Goal: Navigation & Orientation: Find specific page/section

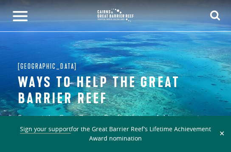
click at [130, 11] on img at bounding box center [115, 15] width 43 height 19
click at [28, 15] on button at bounding box center [20, 15] width 32 height 31
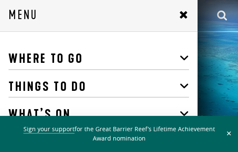
click at [26, 56] on link "Where To Go" at bounding box center [99, 59] width 180 height 22
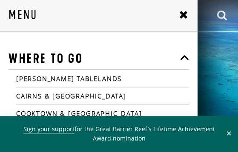
click at [29, 80] on link "[PERSON_NAME] Tablelands" at bounding box center [102, 79] width 173 height 8
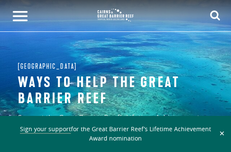
click at [102, 18] on img at bounding box center [115, 15] width 43 height 19
click at [14, 15] on button at bounding box center [20, 15] width 32 height 31
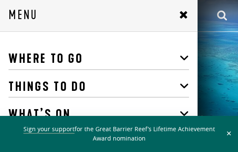
click at [22, 54] on link "Where To Go" at bounding box center [99, 59] width 180 height 22
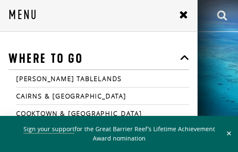
click at [71, 77] on link "[PERSON_NAME] Tablelands" at bounding box center [102, 79] width 173 height 8
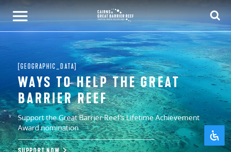
click at [18, 17] on button at bounding box center [20, 15] width 32 height 31
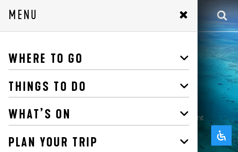
click at [62, 116] on link "What’s On" at bounding box center [99, 115] width 180 height 22
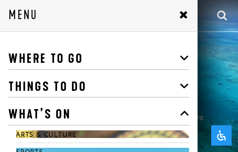
click at [55, 87] on link "Things To Do" at bounding box center [99, 88] width 180 height 22
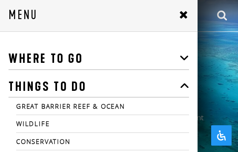
click at [54, 114] on li "Great Barrier Reef & Ocean Diving Snorkelling Islands Beaches Scenic Flights Gl…" at bounding box center [102, 106] width 173 height 17
click at [28, 60] on link "Where To Go" at bounding box center [99, 59] width 180 height 22
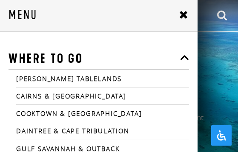
click at [36, 125] on li "Daintree & Cape Tribulation" at bounding box center [102, 130] width 173 height 17
click at [45, 133] on link "Daintree & Cape Tribulation" at bounding box center [102, 131] width 173 height 8
